Goal: Register for event/course

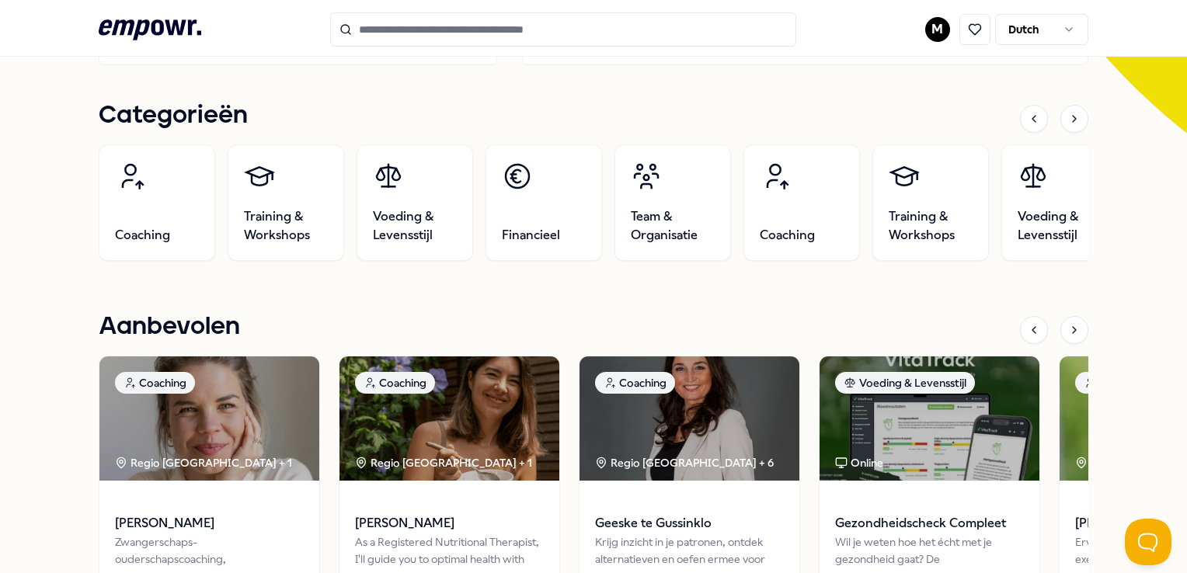
scroll to position [466, 0]
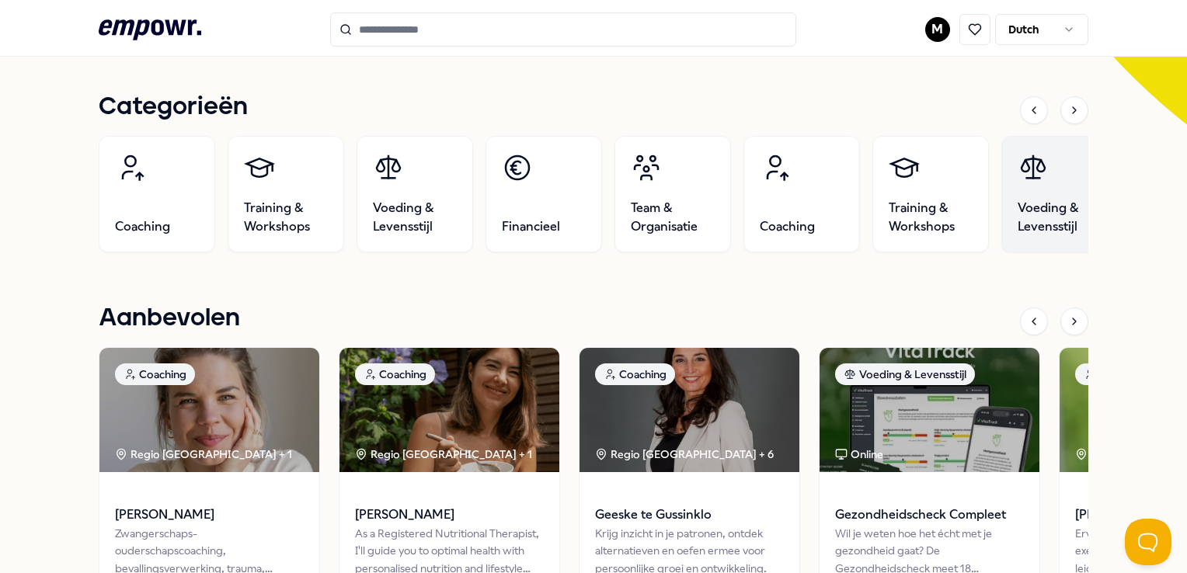
click at [1060, 209] on span "Voeding & Levensstijl" at bounding box center [1060, 217] width 84 height 37
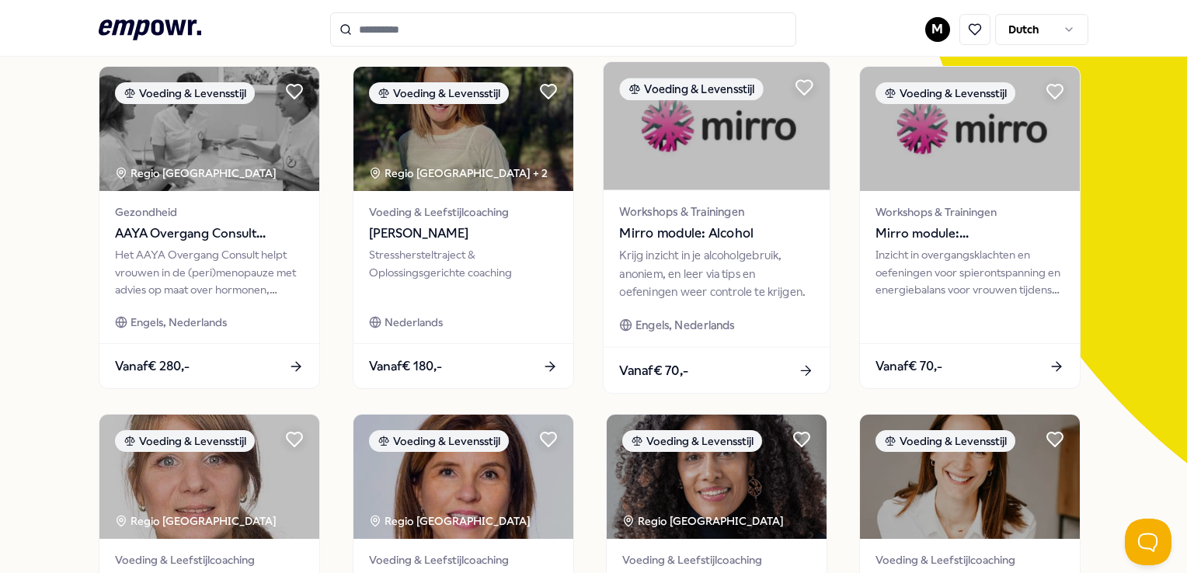
scroll to position [99, 0]
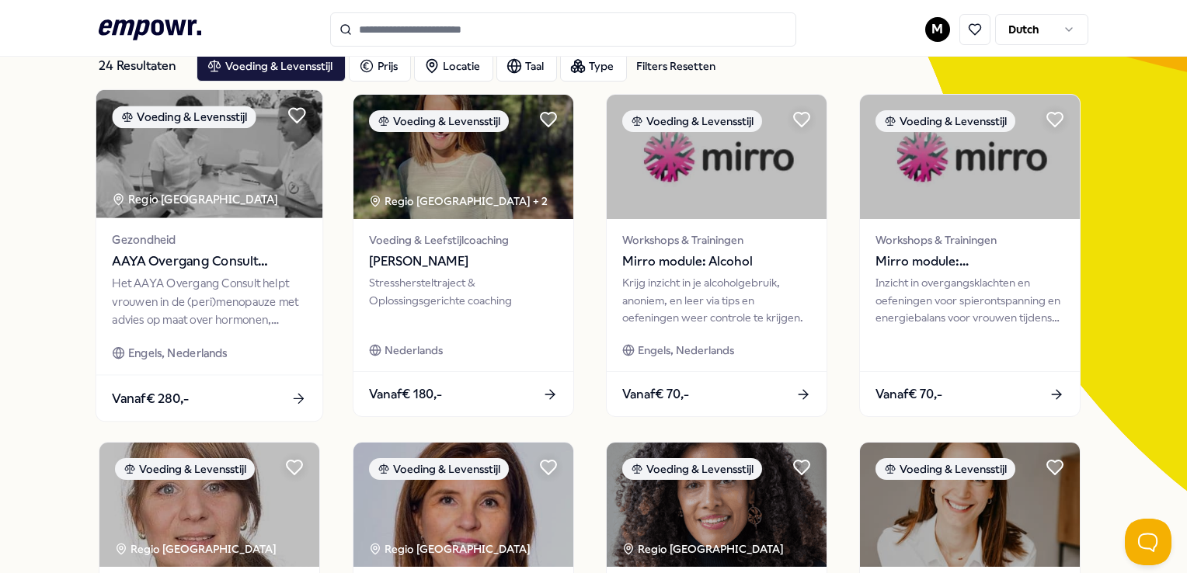
click at [195, 258] on span "AAYA Overgang Consult Gynaecoloog" at bounding box center [210, 262] width 194 height 20
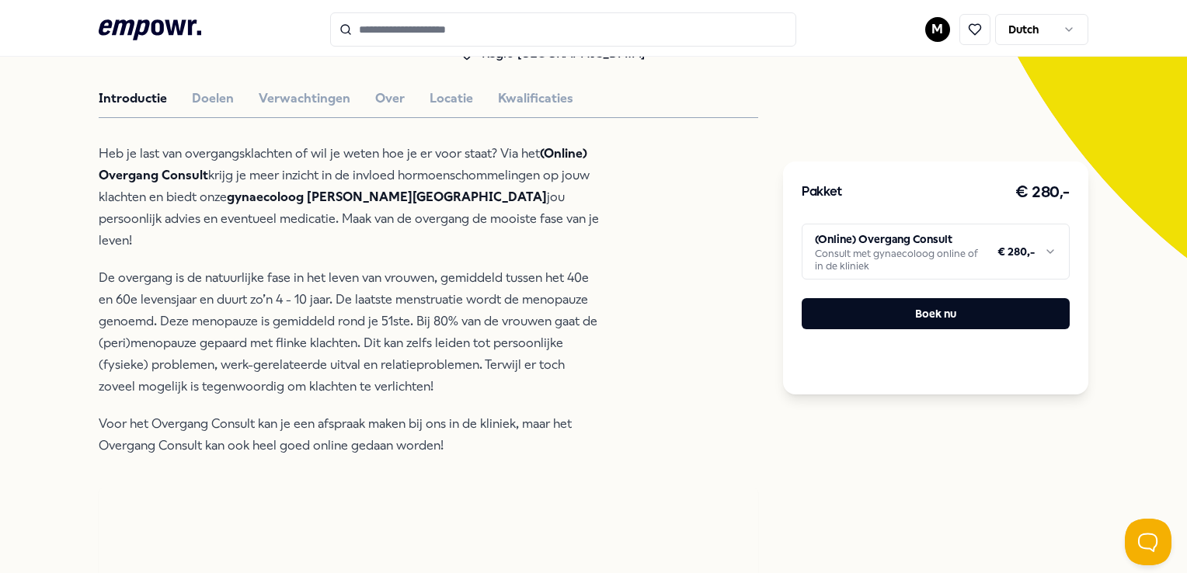
scroll to position [488, 0]
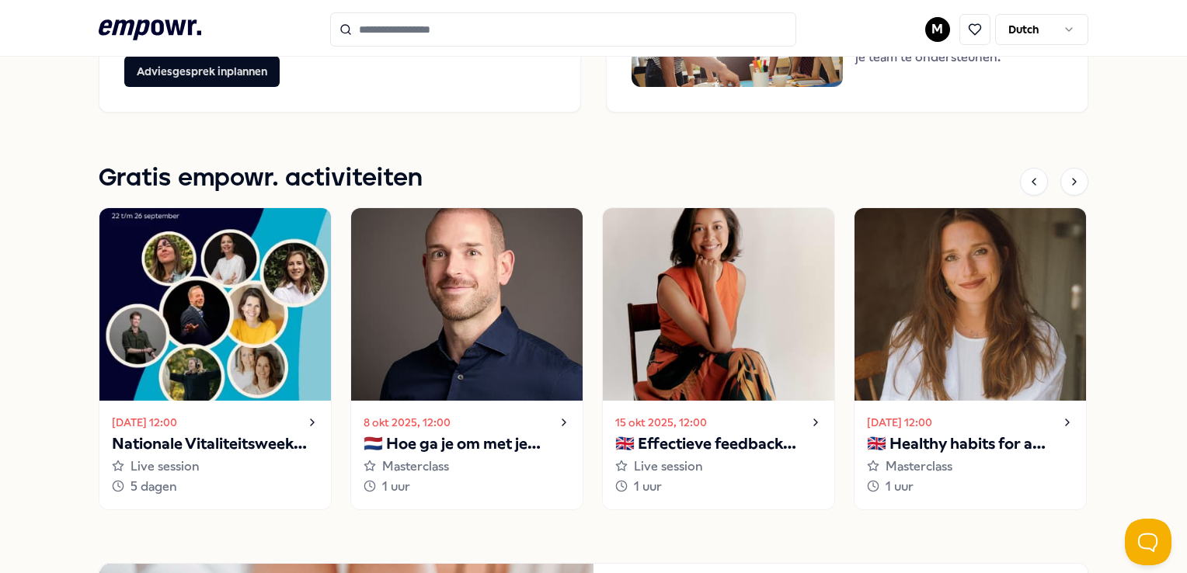
scroll to position [1399, 0]
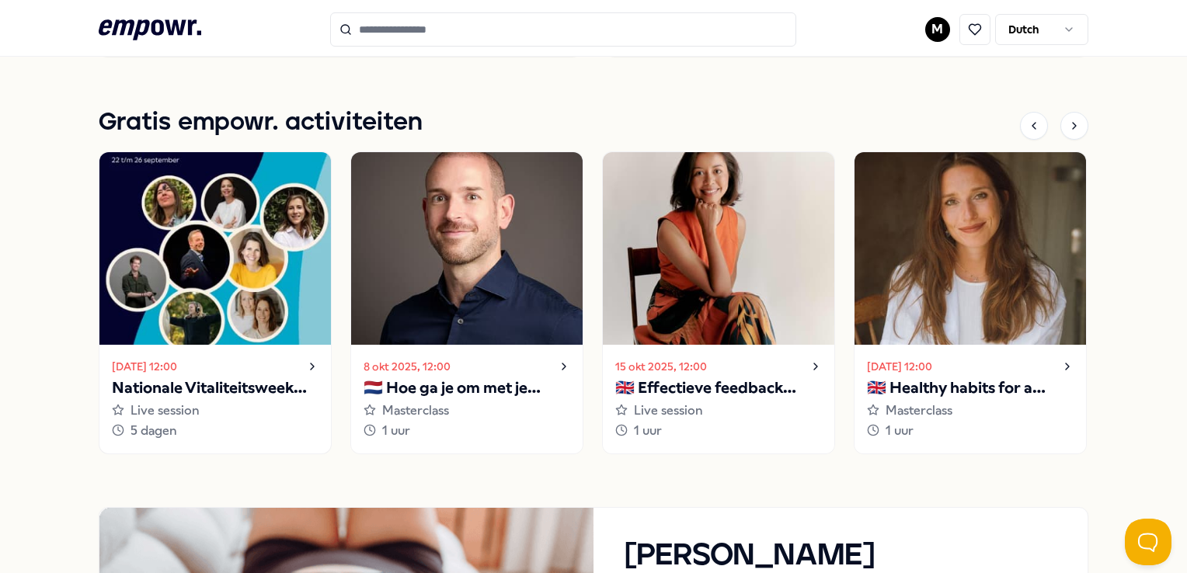
click at [182, 389] on p "Nationale Vitaliteitsweek 2025" at bounding box center [215, 388] width 207 height 25
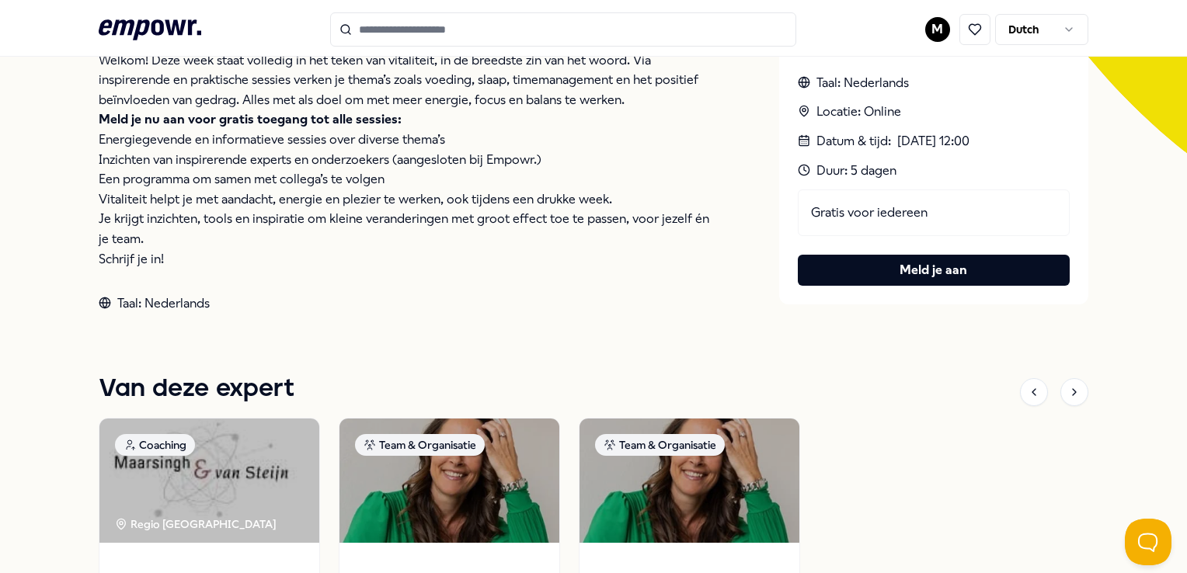
scroll to position [333, 0]
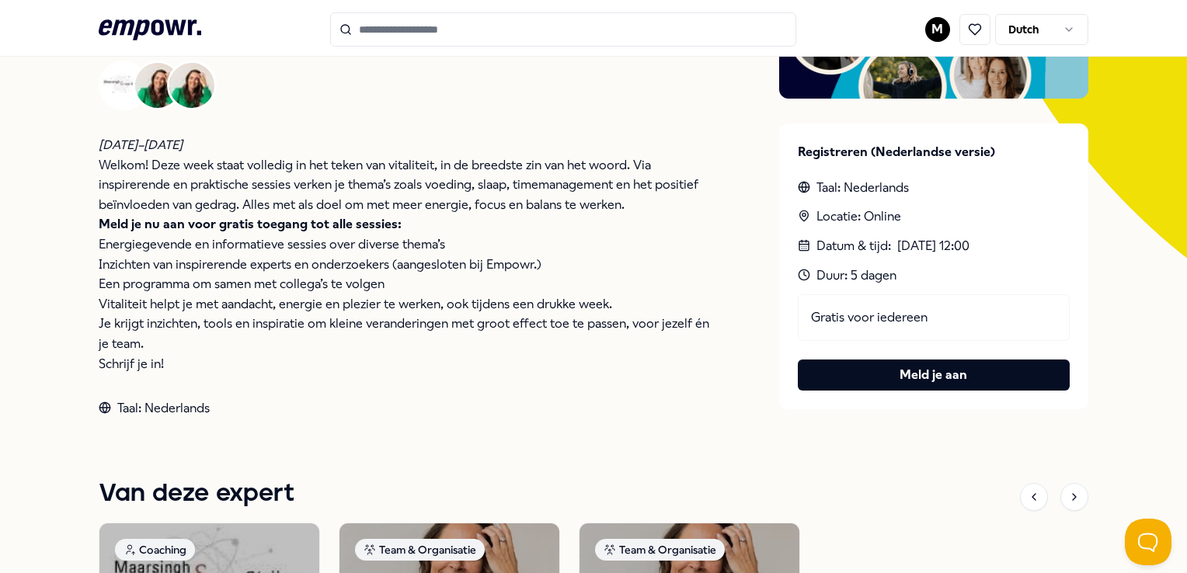
click at [882, 382] on button "Meld je aan" at bounding box center [934, 375] width 272 height 31
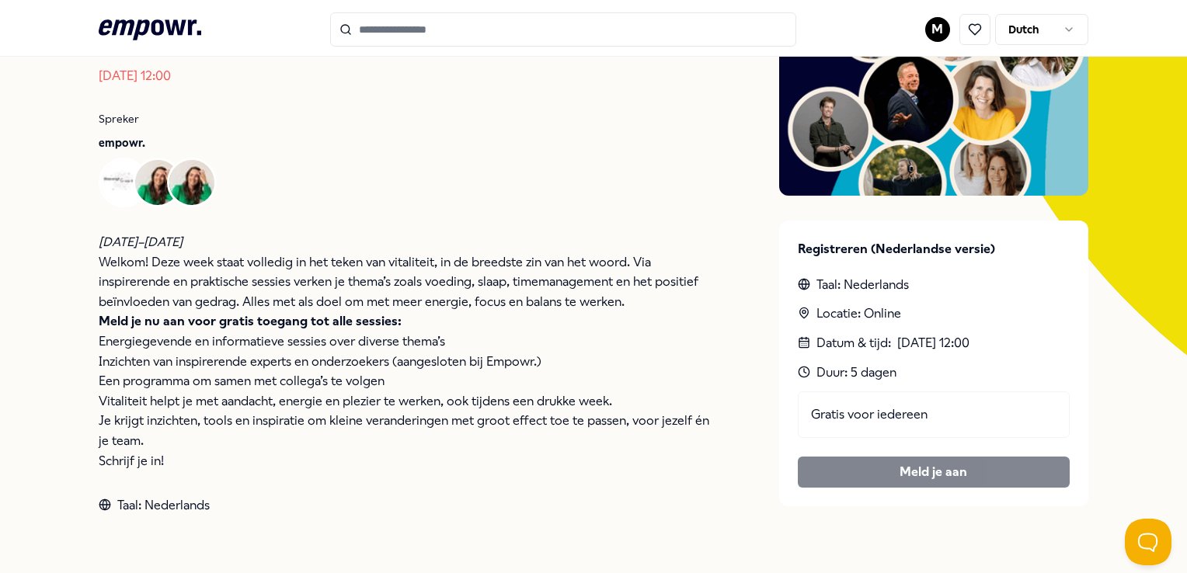
scroll to position [233, 0]
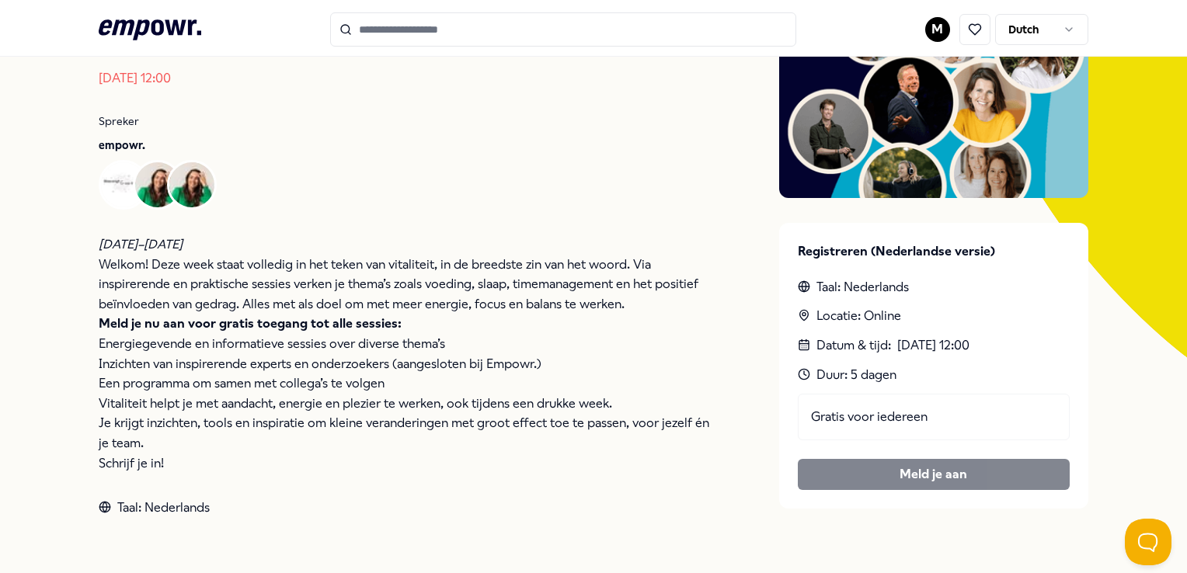
click at [897, 472] on div "Gratis voor iedereen [PERSON_NAME] je aan" at bounding box center [934, 442] width 272 height 96
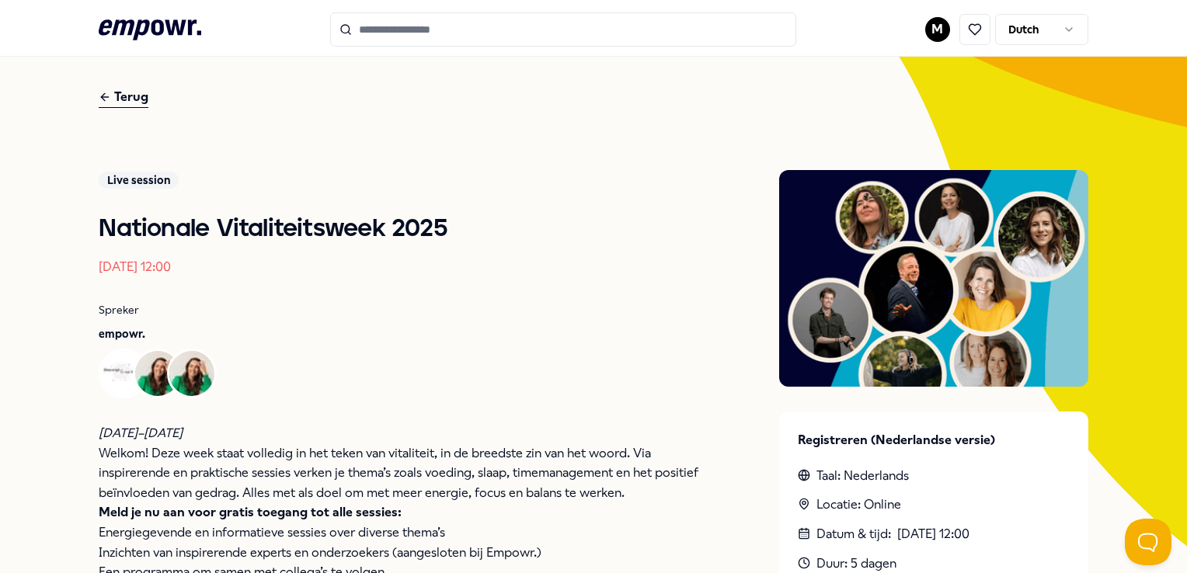
scroll to position [0, 0]
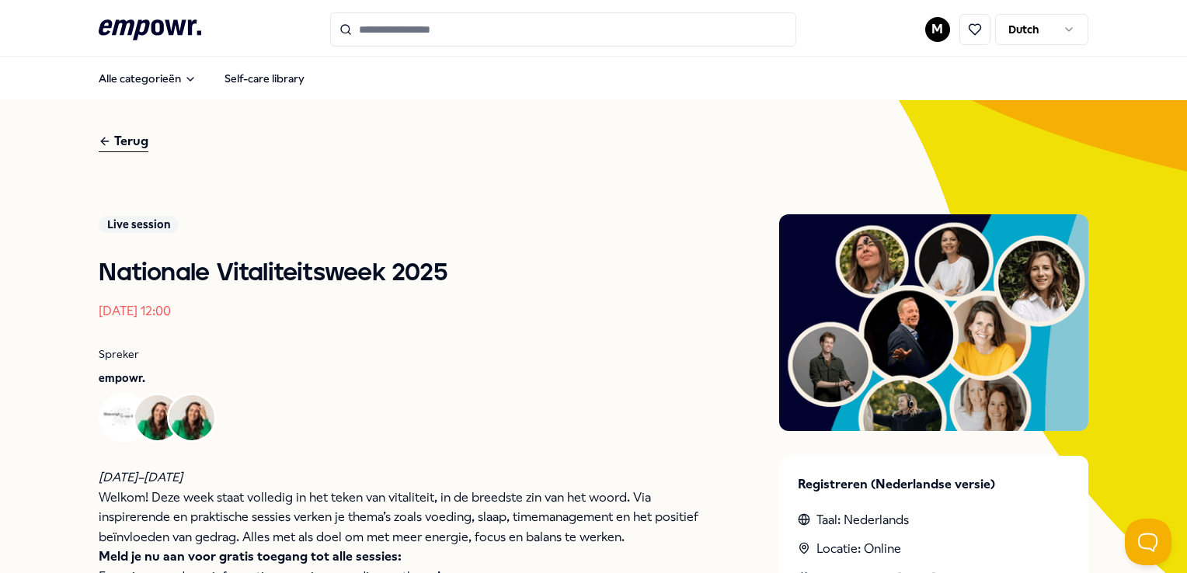
drag, startPoint x: 4, startPoint y: 171, endPoint x: 53, endPoint y: 165, distance: 49.3
click at [124, 138] on div "Terug" at bounding box center [124, 141] width 50 height 21
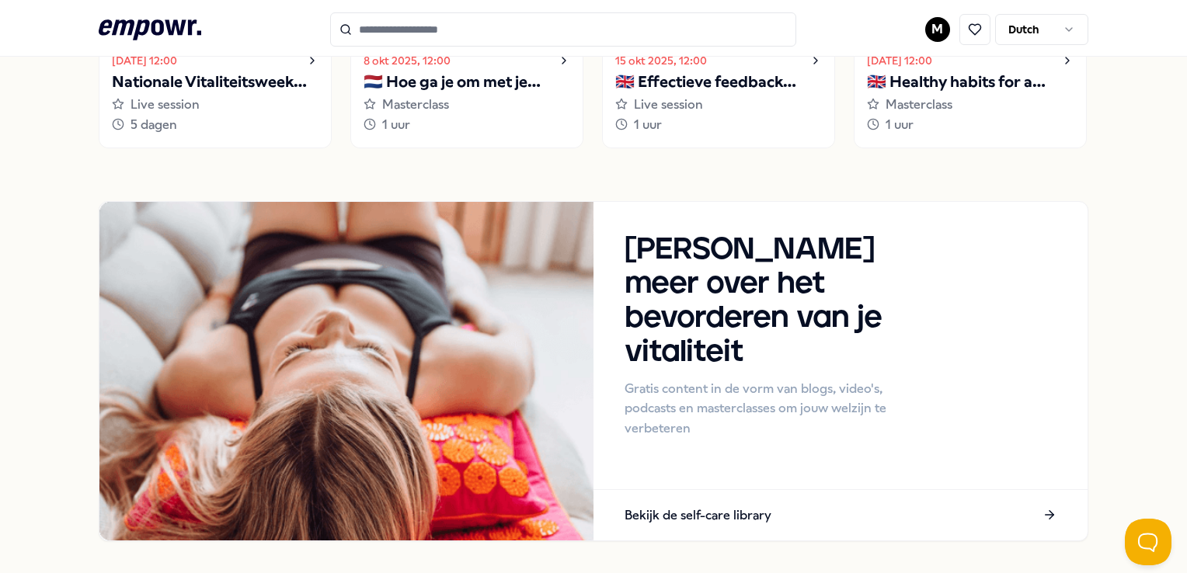
scroll to position [1783, 0]
